Goal: Communication & Community: Answer question/provide support

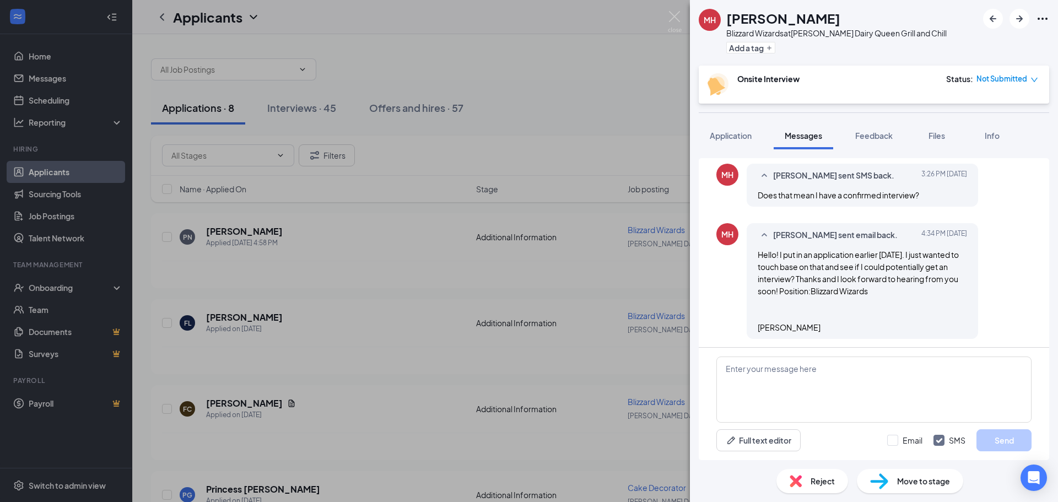
scroll to position [388, 0]
click at [770, 28] on div "Blizzard Wizards at [PERSON_NAME] Dairy Queen Grill and Chill" at bounding box center [836, 33] width 220 height 11
click at [1033, 21] on div at bounding box center [1016, 19] width 66 height 20
click at [1040, 21] on icon "Ellipses" at bounding box center [1042, 18] width 13 height 13
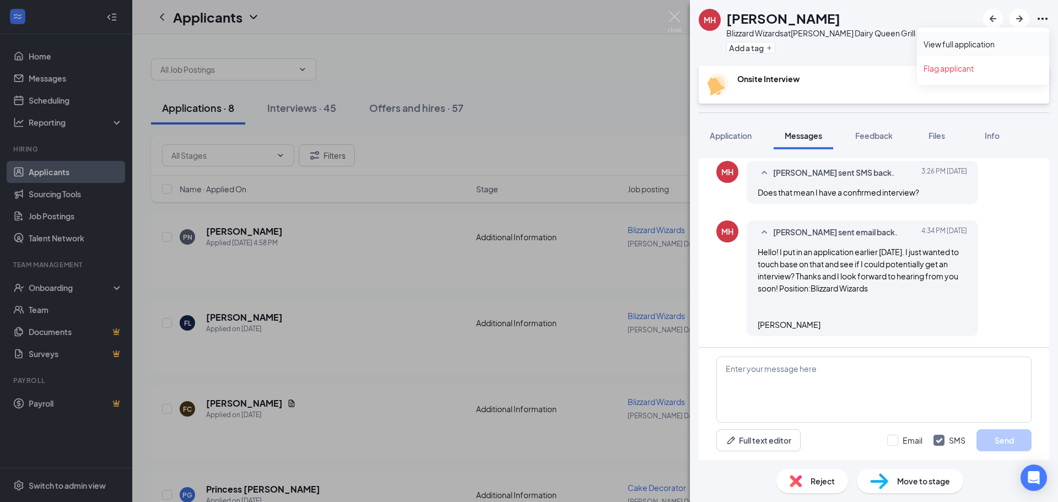
click at [987, 47] on link "View full application" at bounding box center [982, 44] width 119 height 11
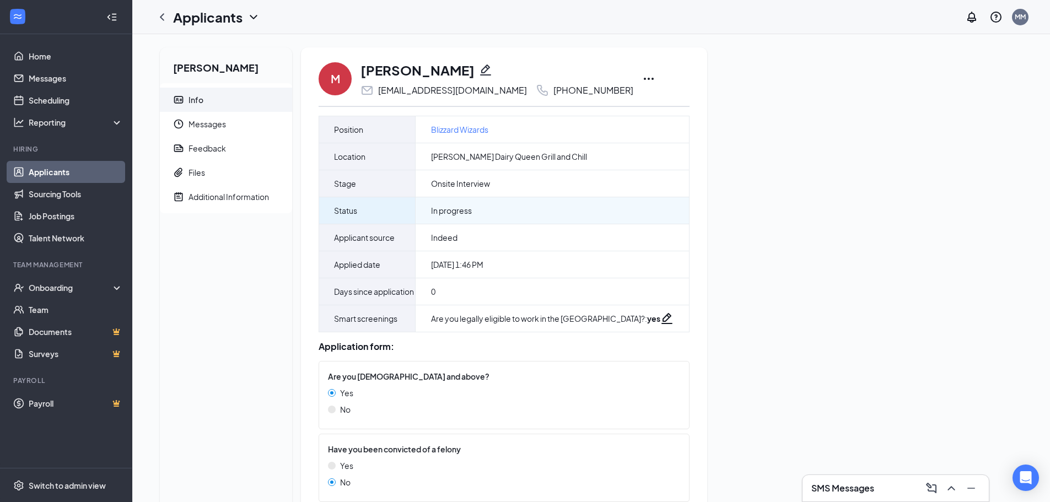
drag, startPoint x: 628, startPoint y: 223, endPoint x: 621, endPoint y: 220, distance: 6.9
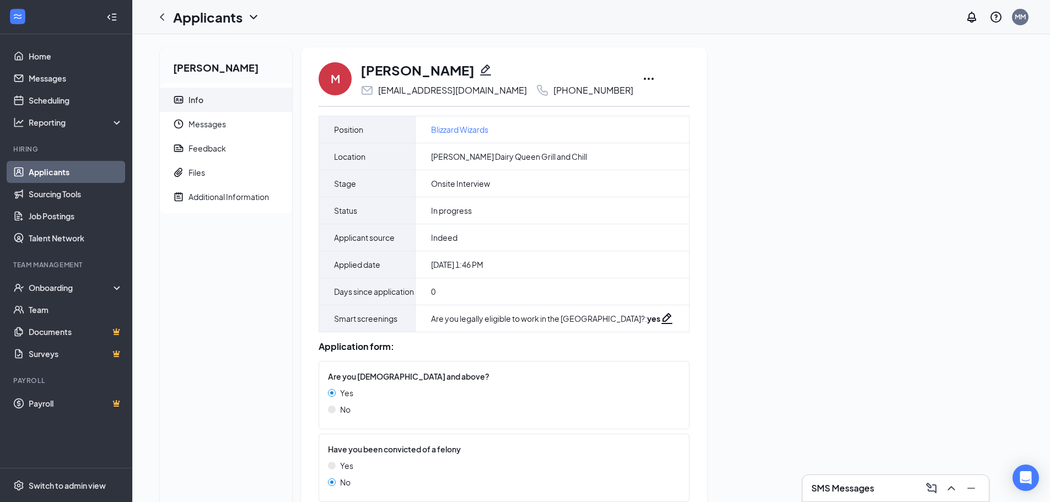
drag, startPoint x: 621, startPoint y: 220, endPoint x: 844, endPoint y: 155, distance: 231.9
click at [844, 154] on div "[PERSON_NAME] Info Messages Feedback Files Additional Information M [PERSON_NAM…" at bounding box center [591, 287] width 880 height 481
click at [642, 75] on icon "Ellipses" at bounding box center [648, 78] width 13 height 13
drag, startPoint x: 233, startPoint y: 116, endPoint x: 227, endPoint y: 125, distance: 10.7
click at [227, 125] on span "Messages" at bounding box center [235, 124] width 95 height 24
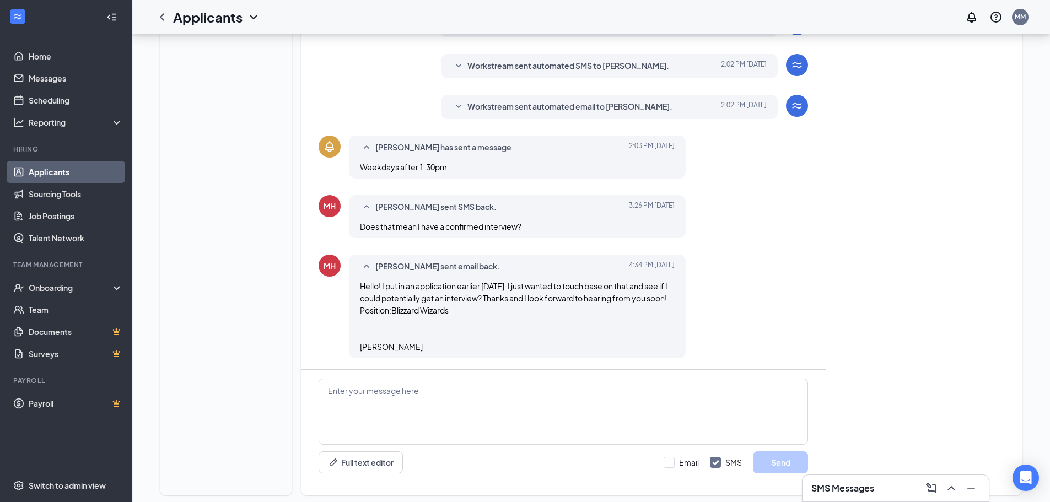
scroll to position [263, 0]
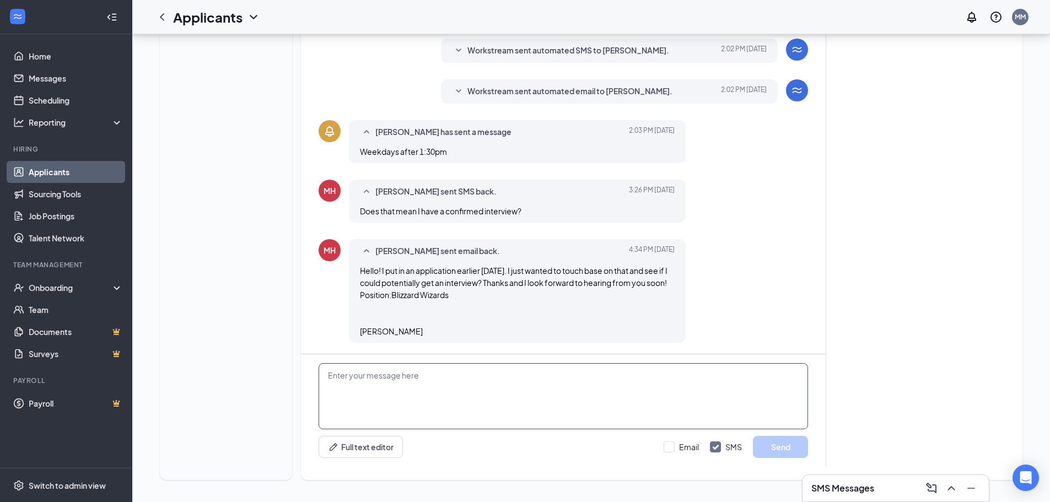
click at [419, 377] on textarea at bounding box center [562, 396] width 489 height 66
type textarea "yes"
click at [376, 436] on button "Full text editor" at bounding box center [360, 447] width 84 height 22
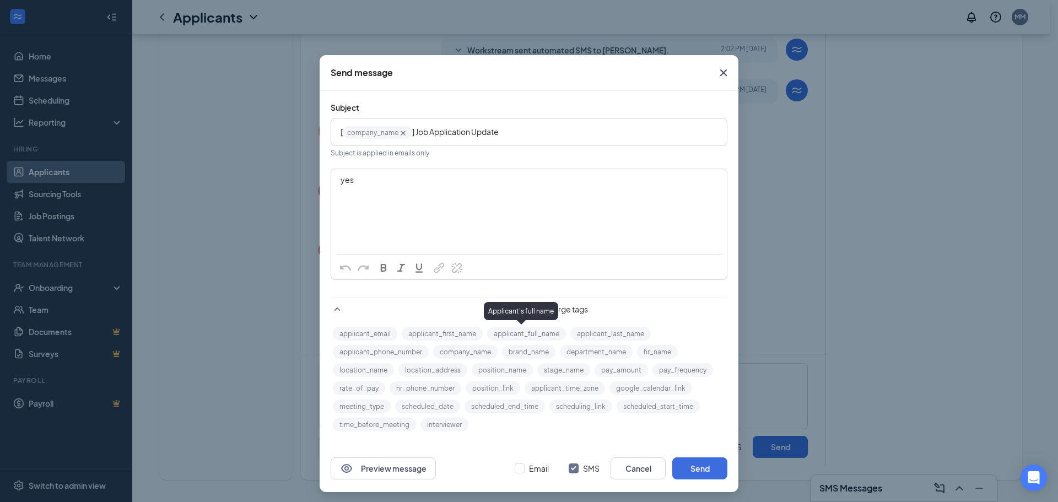
click at [532, 333] on button "applicant_full_name" at bounding box center [526, 334] width 79 height 14
click at [507, 337] on button "applicant_full_name" at bounding box center [526, 334] width 79 height 14
click at [401, 183] on div "yes" at bounding box center [529, 180] width 377 height 12
click at [717, 72] on icon "Cross" at bounding box center [723, 72] width 13 height 13
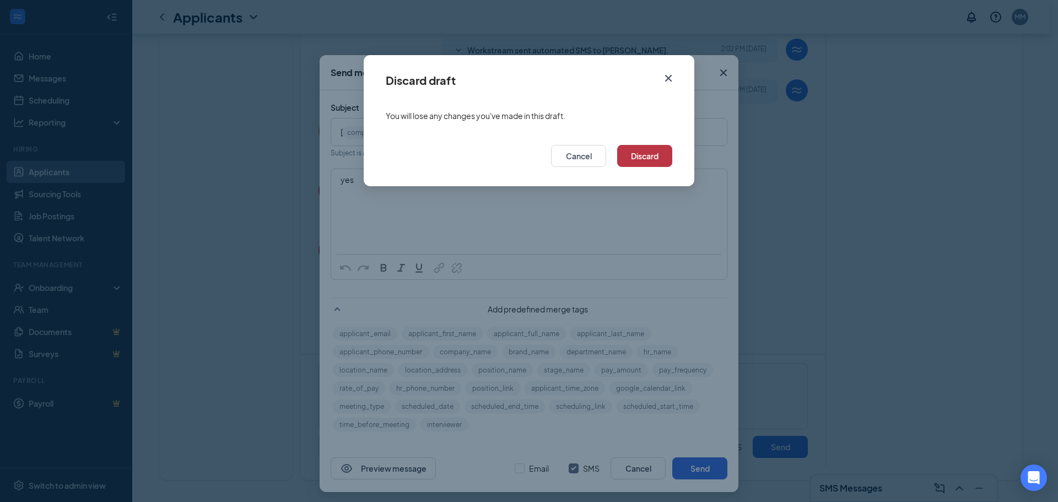
click at [667, 156] on button "Discard" at bounding box center [644, 156] width 55 height 22
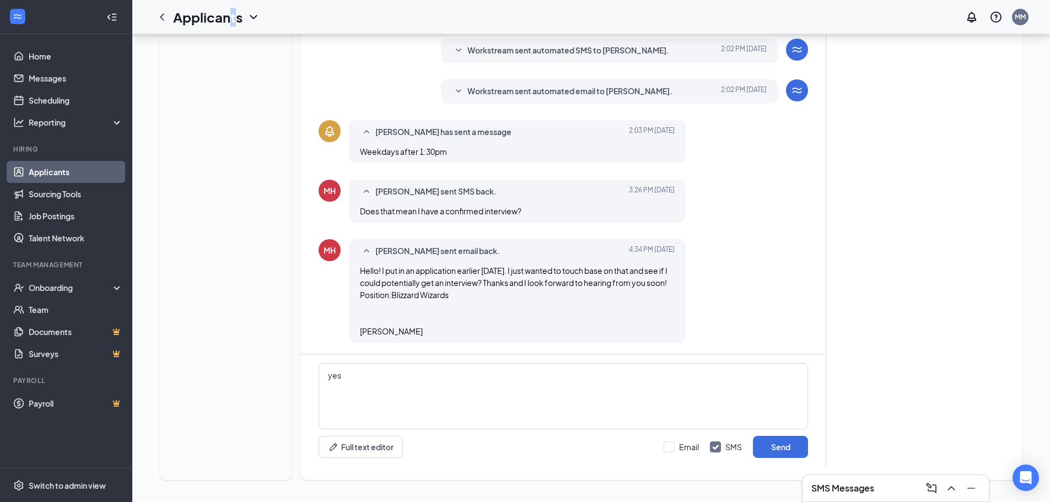
click at [235, 15] on h1 "Applicants" at bounding box center [207, 17] width 69 height 19
click at [253, 24] on div "Applicants" at bounding box center [216, 17] width 87 height 19
click at [249, 18] on icon "ChevronDown" at bounding box center [253, 16] width 13 height 13
click at [241, 67] on link "Archived applicants" at bounding box center [239, 72] width 119 height 11
